Goal: Check status: Check status

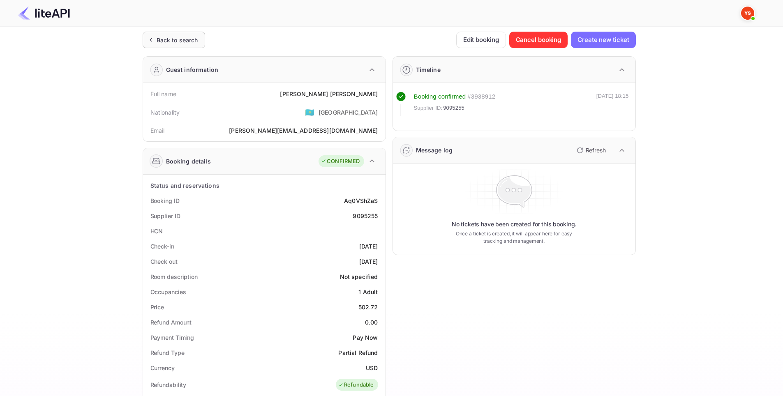
click at [167, 38] on div "Back to search" at bounding box center [178, 40] width 42 height 9
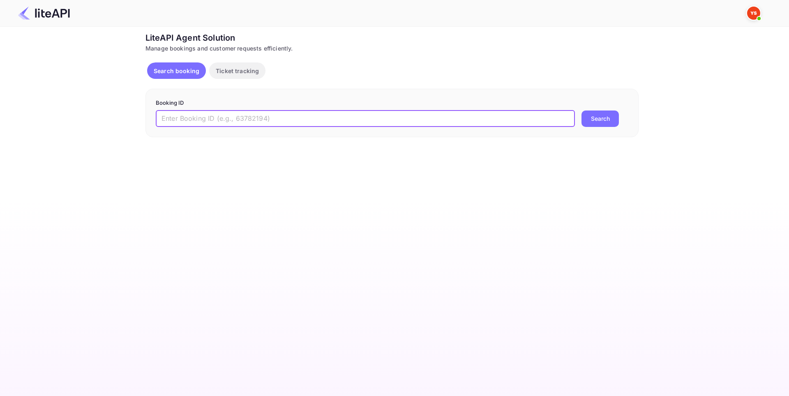
paste input "8972062"
type input "8972062"
click at [612, 116] on button "Search" at bounding box center [600, 119] width 37 height 16
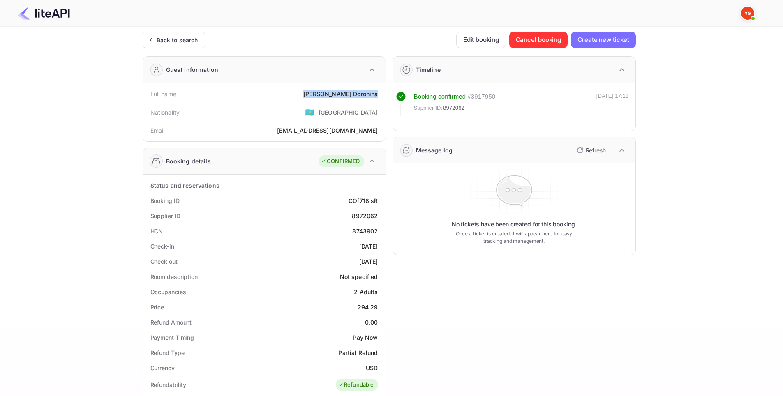
click at [335, 95] on div "Full name [PERSON_NAME]" at bounding box center [264, 93] width 236 height 15
copy div "[PERSON_NAME]"
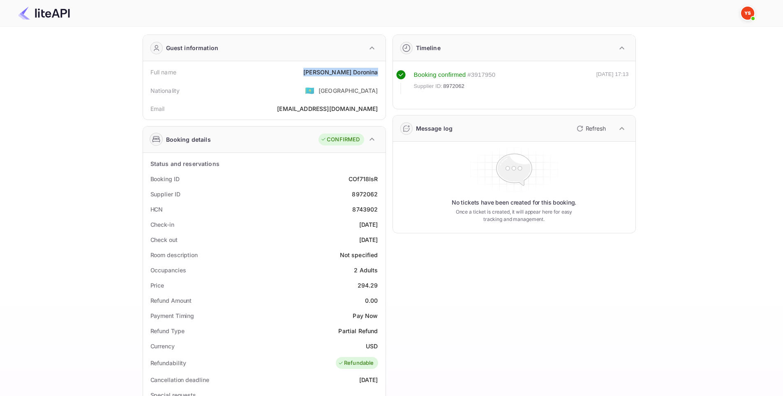
scroll to position [82, 0]
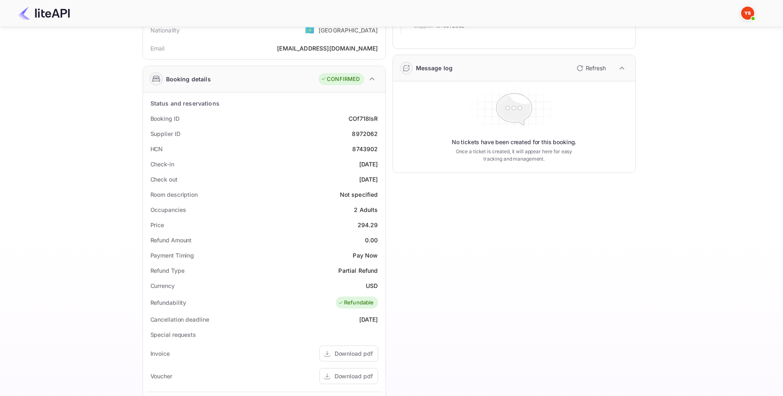
drag, startPoint x: 380, startPoint y: 166, endPoint x: 344, endPoint y: 166, distance: 36.2
click at [344, 166] on div "Check-in [DATE]" at bounding box center [264, 164] width 236 height 15
copy div "[DATE]"
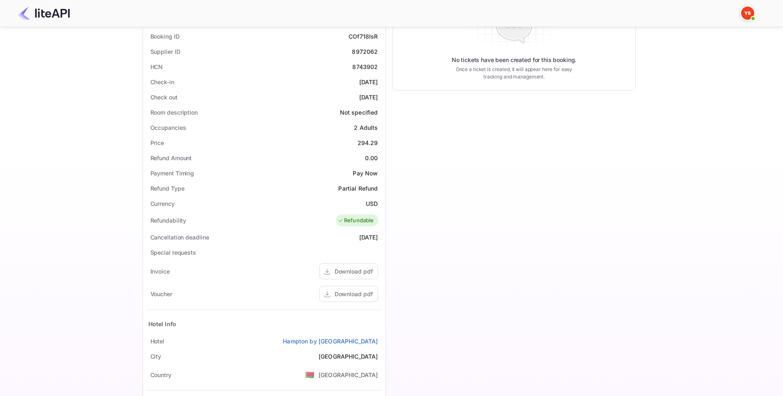
click at [464, 201] on div "Timeline Booking confirmed # 3917950 Supplier ID: 8972062 [DATE] 17:13 Message …" at bounding box center [511, 177] width 250 height 584
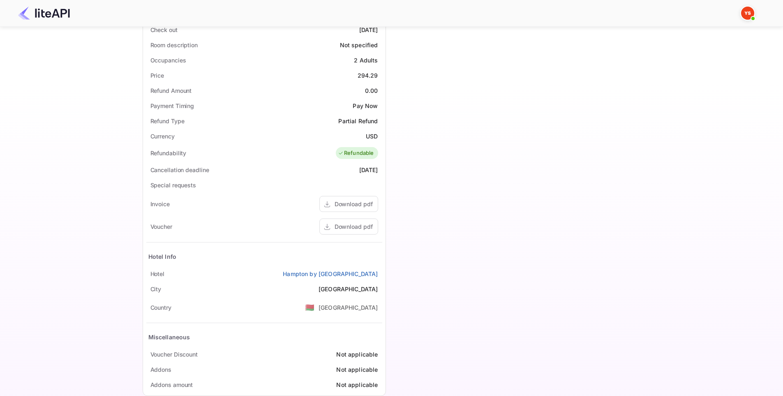
scroll to position [247, 0]
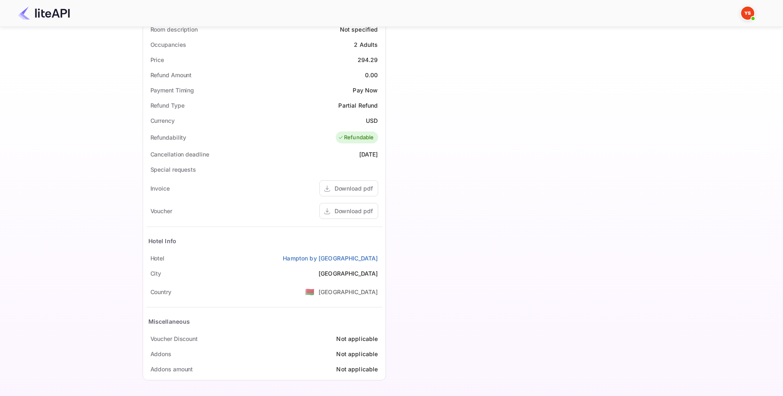
drag, startPoint x: 369, startPoint y: 260, endPoint x: 272, endPoint y: 260, distance: 97.0
click at [272, 260] on div "[GEOGRAPHIC_DATA] by [GEOGRAPHIC_DATA]" at bounding box center [264, 258] width 236 height 15
copy link "Hampton by [GEOGRAPHIC_DATA]"
